Goal: Download file/media

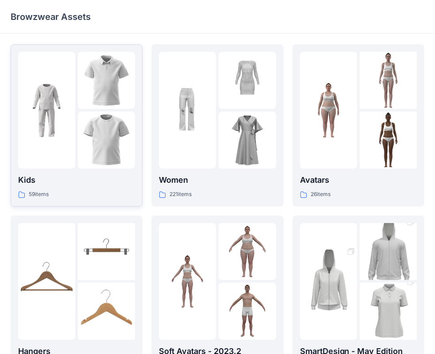
click at [86, 134] on img at bounding box center [106, 139] width 57 height 57
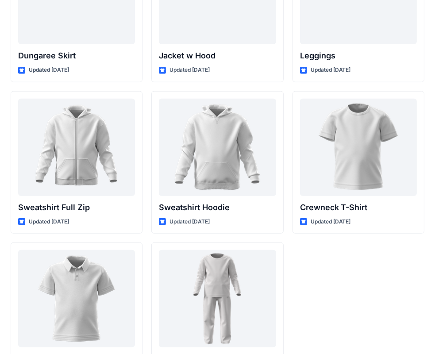
scroll to position [2718, 0]
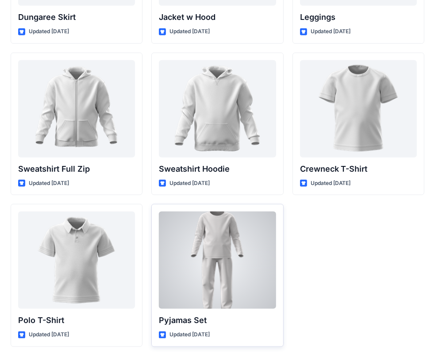
click at [221, 301] on div at bounding box center [217, 259] width 117 height 97
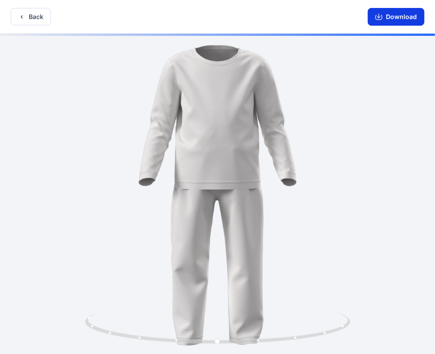
click at [386, 17] on button "Download" at bounding box center [395, 17] width 57 height 18
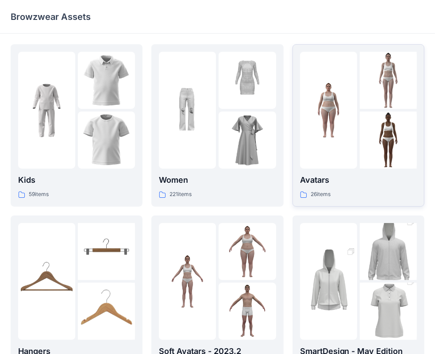
click at [328, 134] on img at bounding box center [328, 110] width 57 height 57
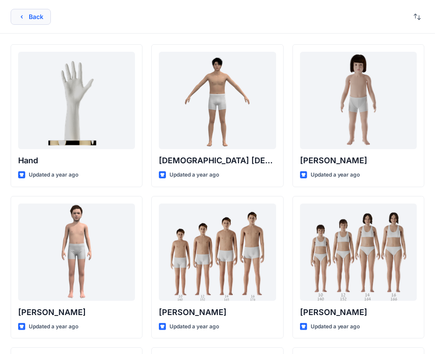
click at [45, 18] on button "Back" at bounding box center [31, 17] width 40 height 16
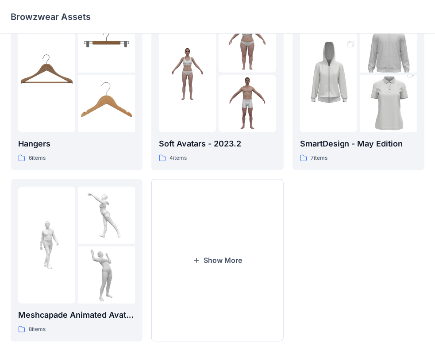
scroll to position [219, 0]
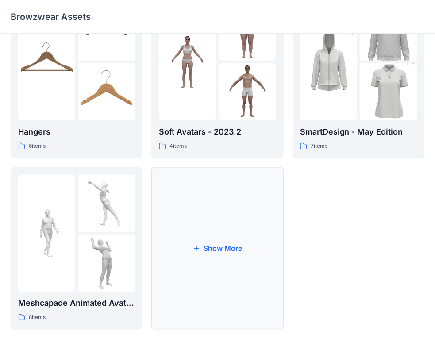
click at [211, 261] on button "Show More" at bounding box center [217, 248] width 132 height 162
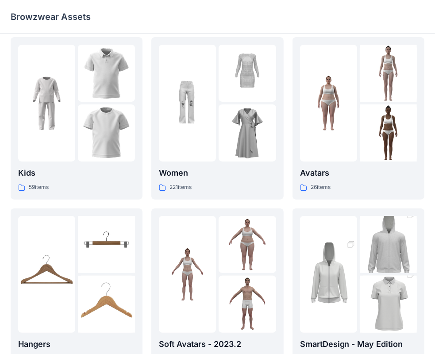
scroll to position [0, 0]
